Goal: Task Accomplishment & Management: Complete application form

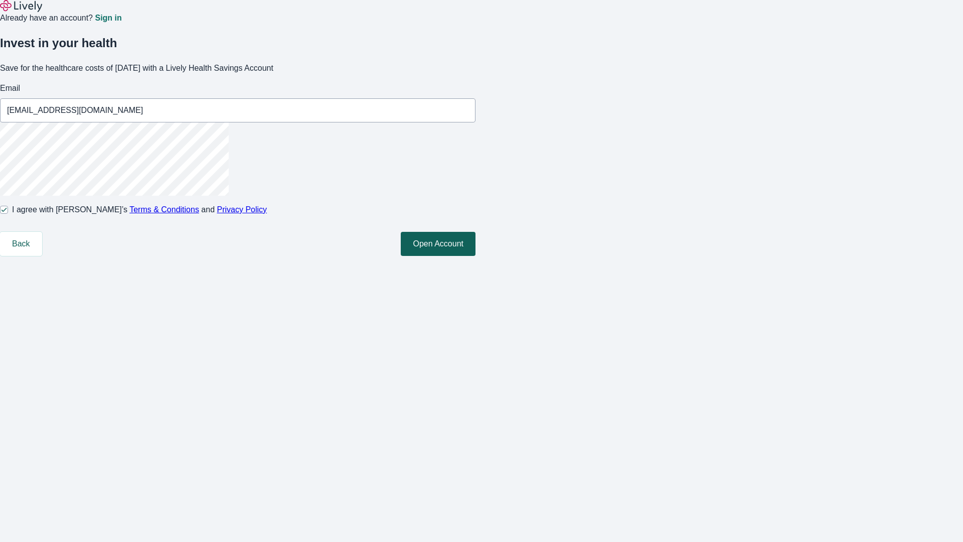
click at [476, 256] on button "Open Account" at bounding box center [438, 244] width 75 height 24
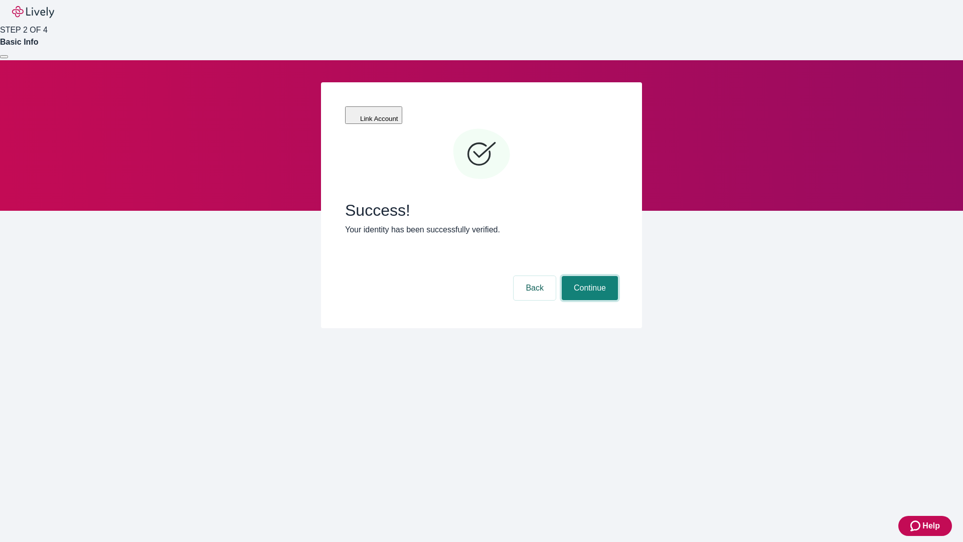
click at [588, 276] on button "Continue" at bounding box center [590, 288] width 56 height 24
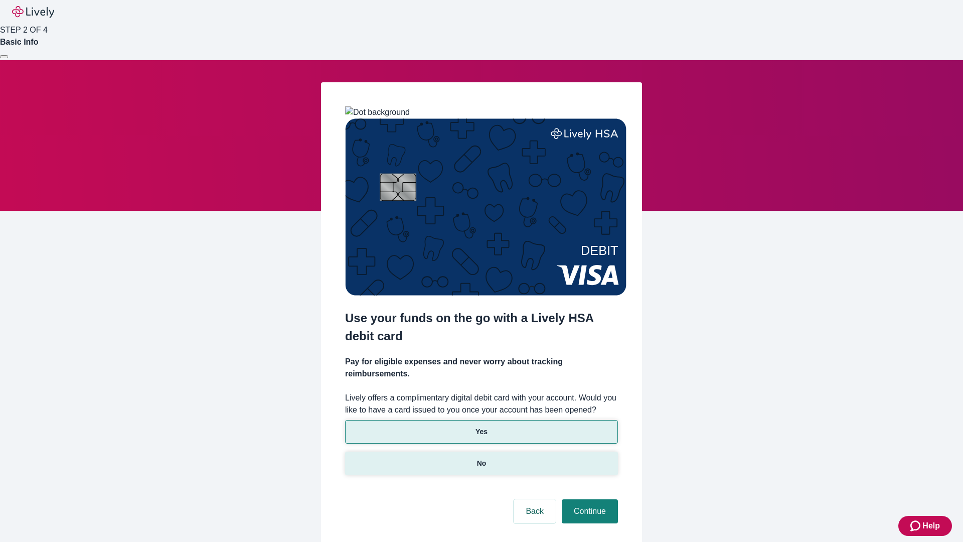
click at [481, 458] on p "No" at bounding box center [482, 463] width 10 height 11
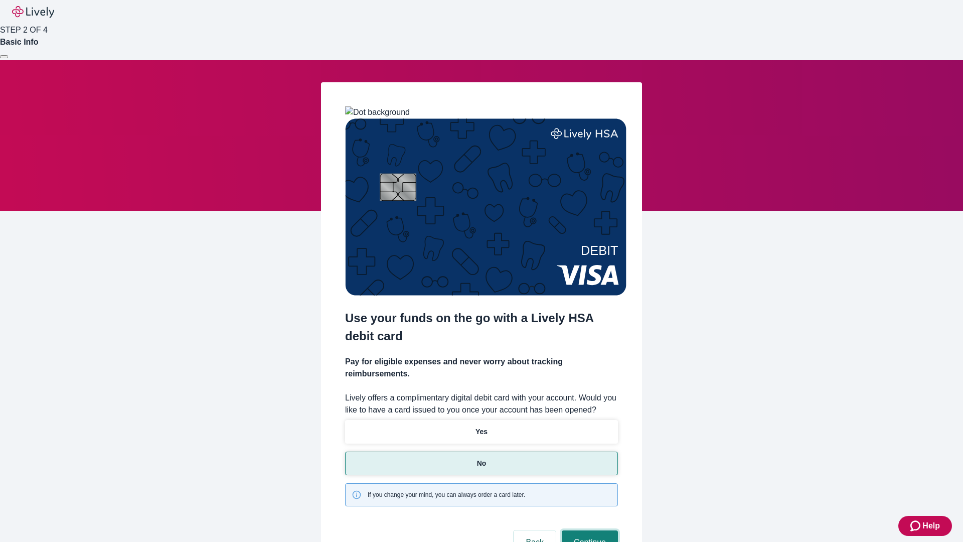
click at [588, 530] on button "Continue" at bounding box center [590, 542] width 56 height 24
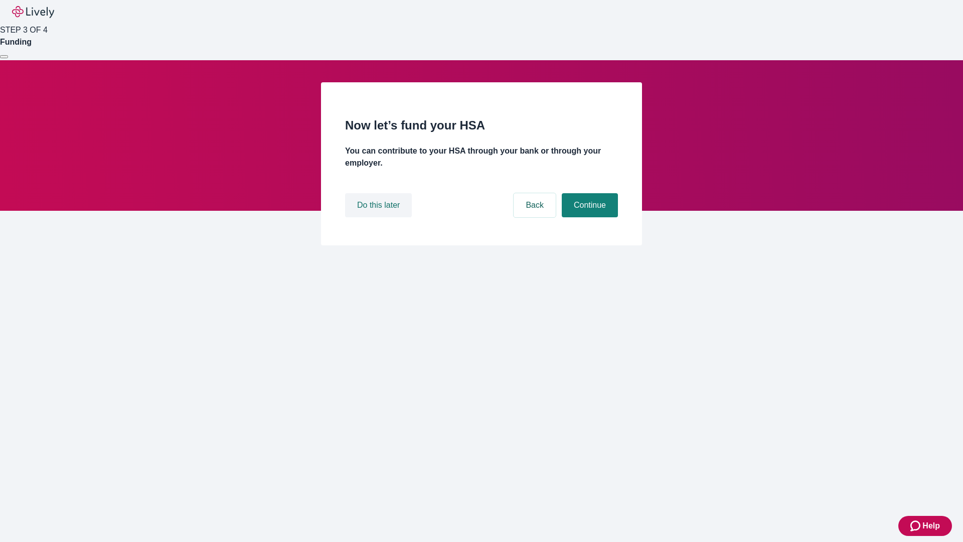
click at [380, 217] on button "Do this later" at bounding box center [378, 205] width 67 height 24
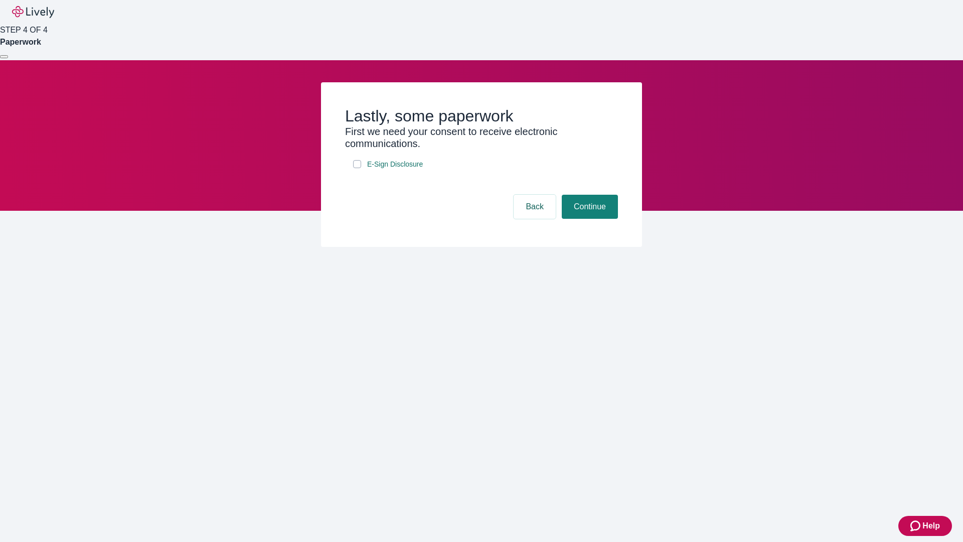
click at [357, 168] on input "E-Sign Disclosure" at bounding box center [357, 164] width 8 height 8
checkbox input "true"
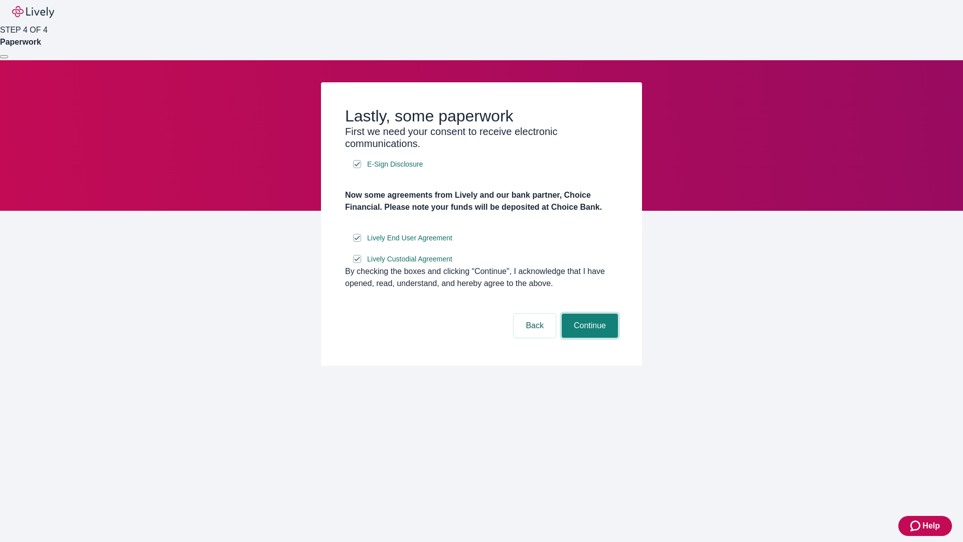
click at [588, 338] on button "Continue" at bounding box center [590, 326] width 56 height 24
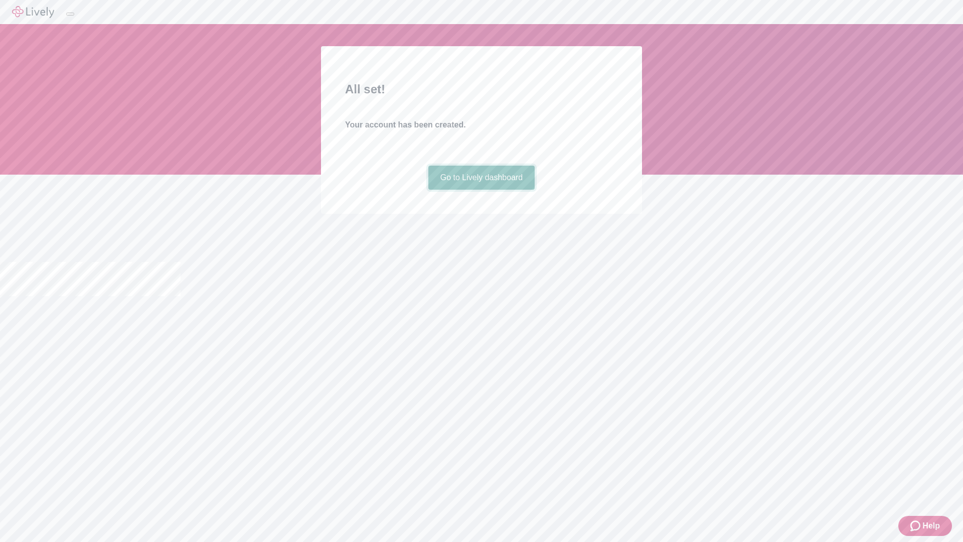
click at [481, 190] on link "Go to Lively dashboard" at bounding box center [481, 178] width 107 height 24
